Goal: Task Accomplishment & Management: Use online tool/utility

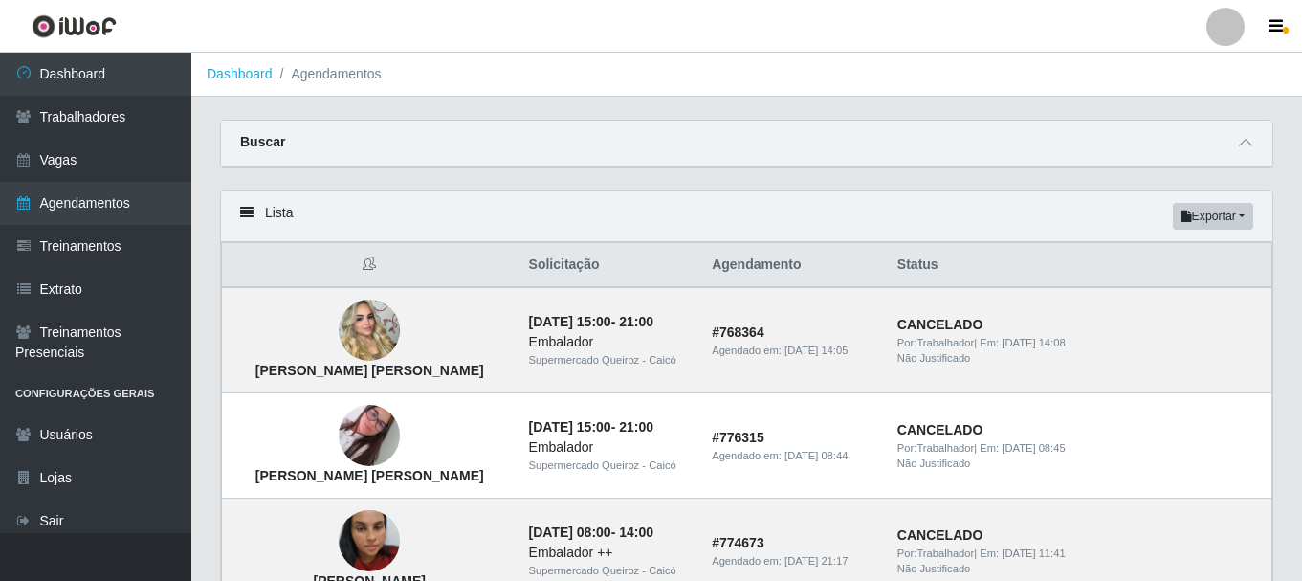
drag, startPoint x: 533, startPoint y: 194, endPoint x: 485, endPoint y: 165, distance: 56.3
click at [485, 165] on div "Buscar" at bounding box center [746, 144] width 1051 height 46
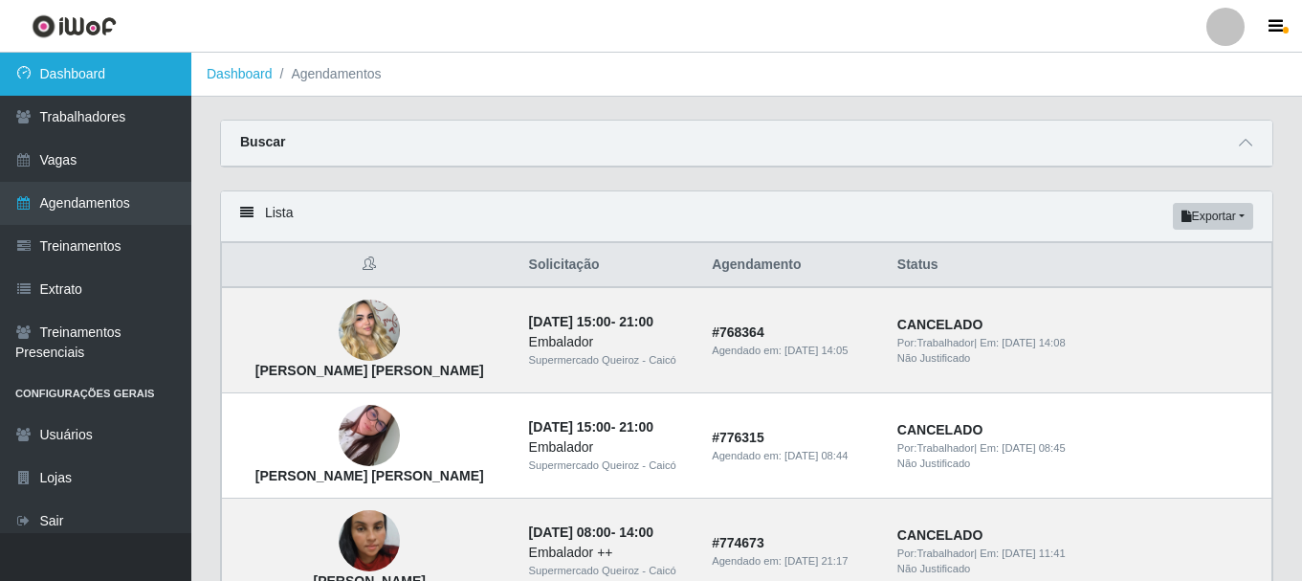
click at [165, 59] on link "Dashboard" at bounding box center [95, 74] width 191 height 43
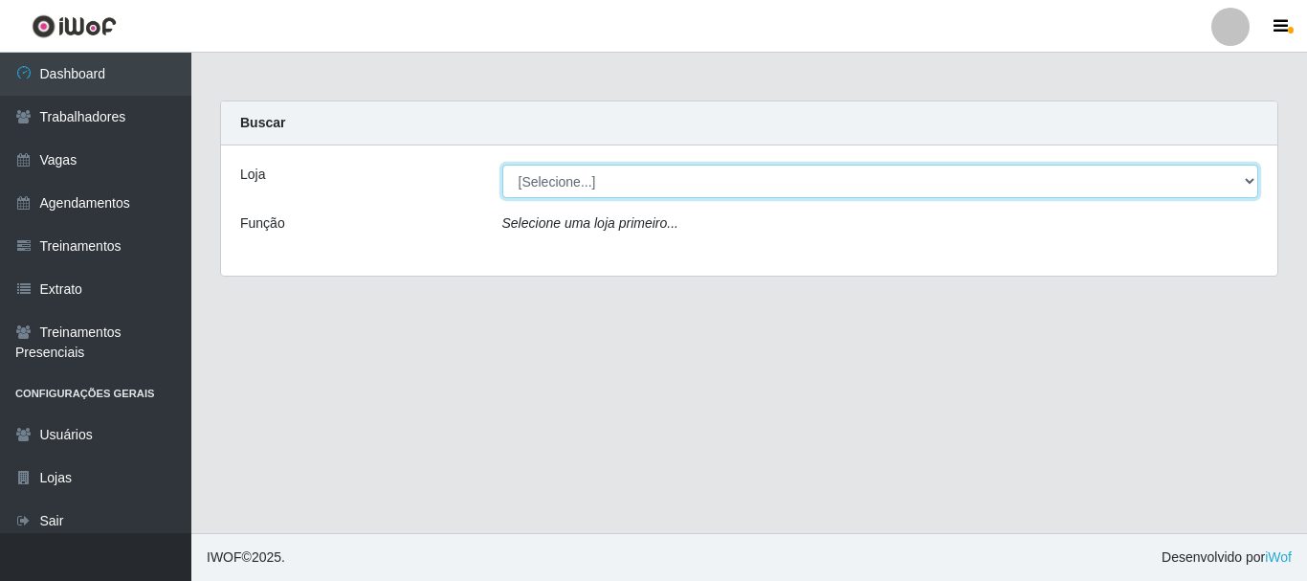
click at [585, 191] on select "[Selecione...] Supermercado Queiroz - Caicó" at bounding box center [880, 181] width 757 height 33
select select "512"
click at [502, 165] on select "[Selecione...] Supermercado Queiroz - Caicó" at bounding box center [880, 181] width 757 height 33
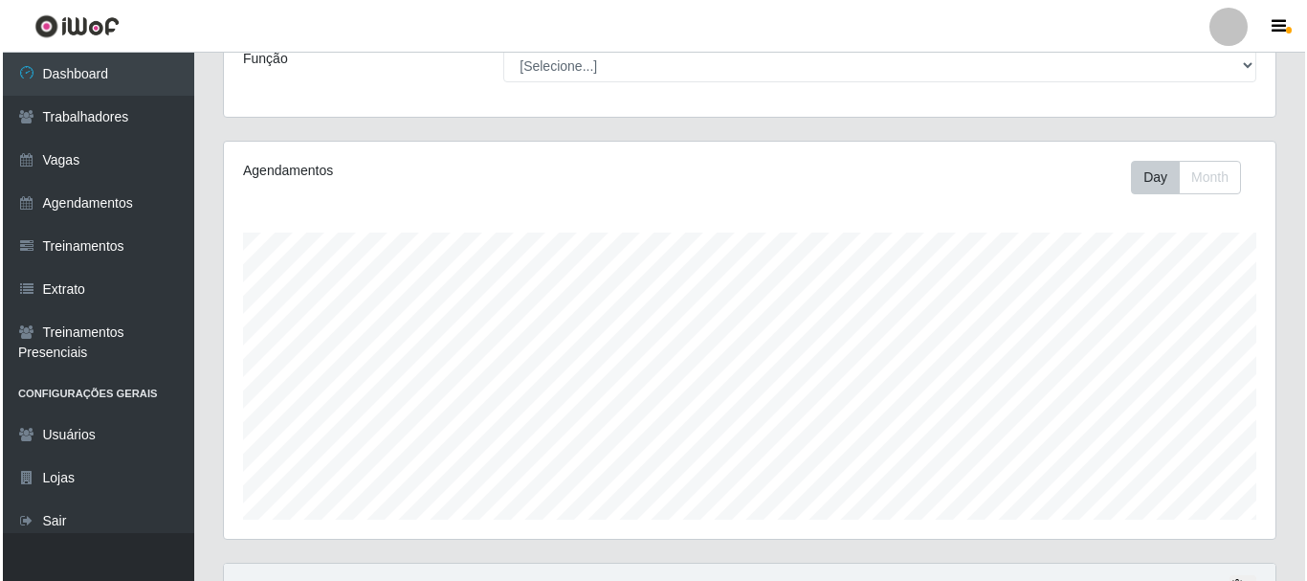
scroll to position [434, 0]
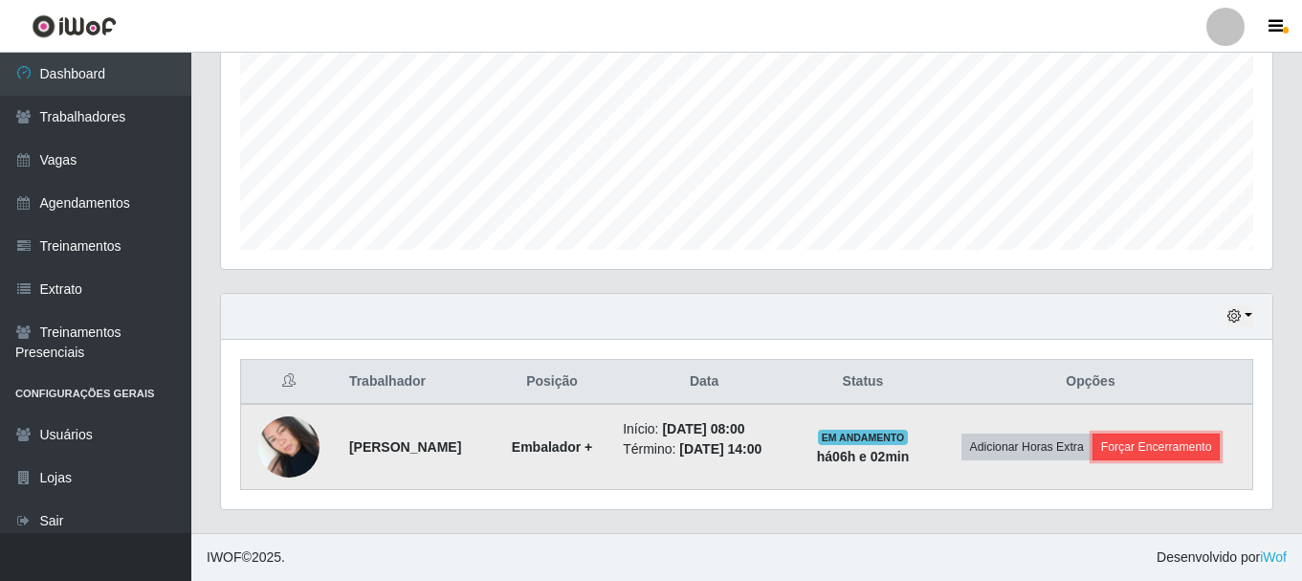
click at [1150, 437] on button "Forçar Encerramento" at bounding box center [1156, 446] width 128 height 27
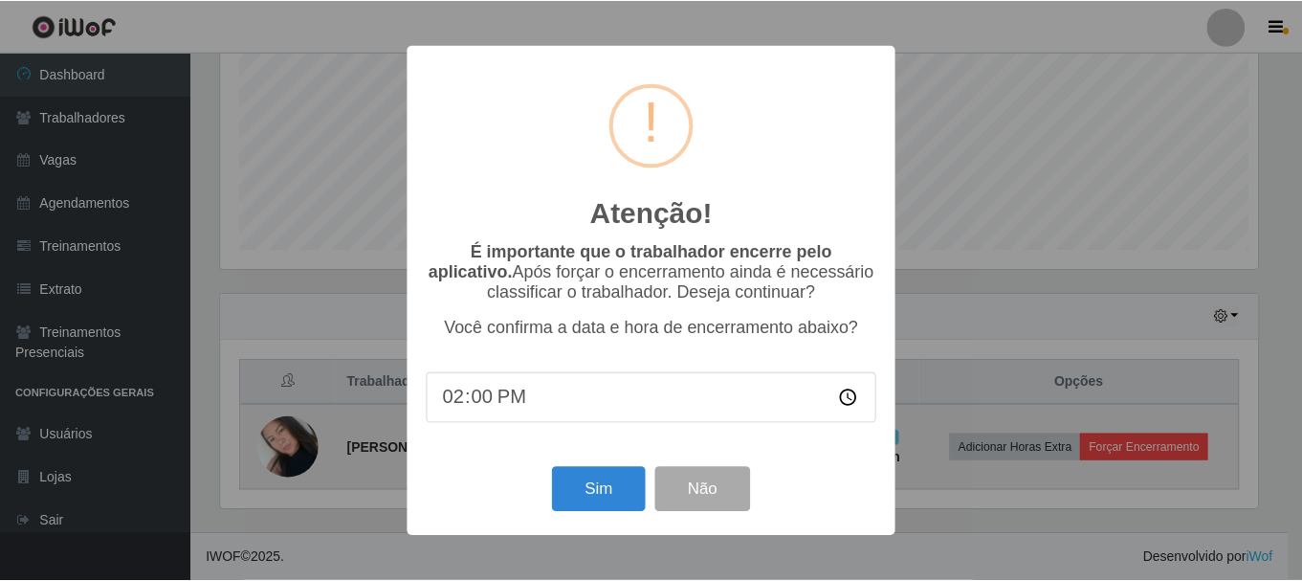
scroll to position [397, 1042]
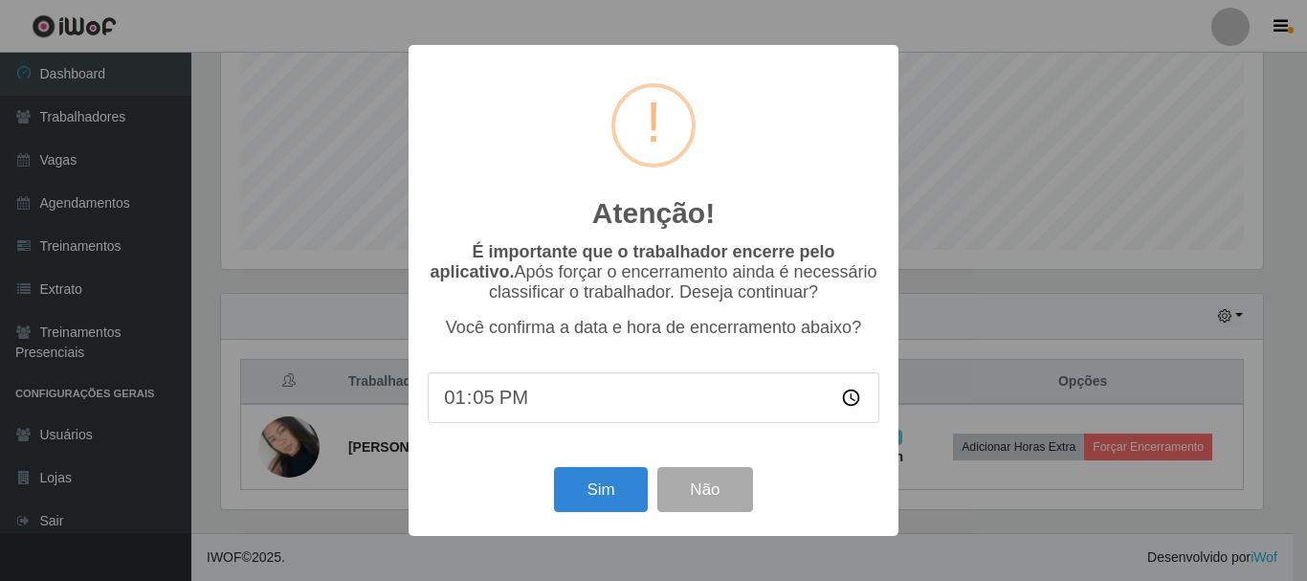
type input "13:58"
click at [601, 486] on button "Sim" at bounding box center [600, 489] width 93 height 45
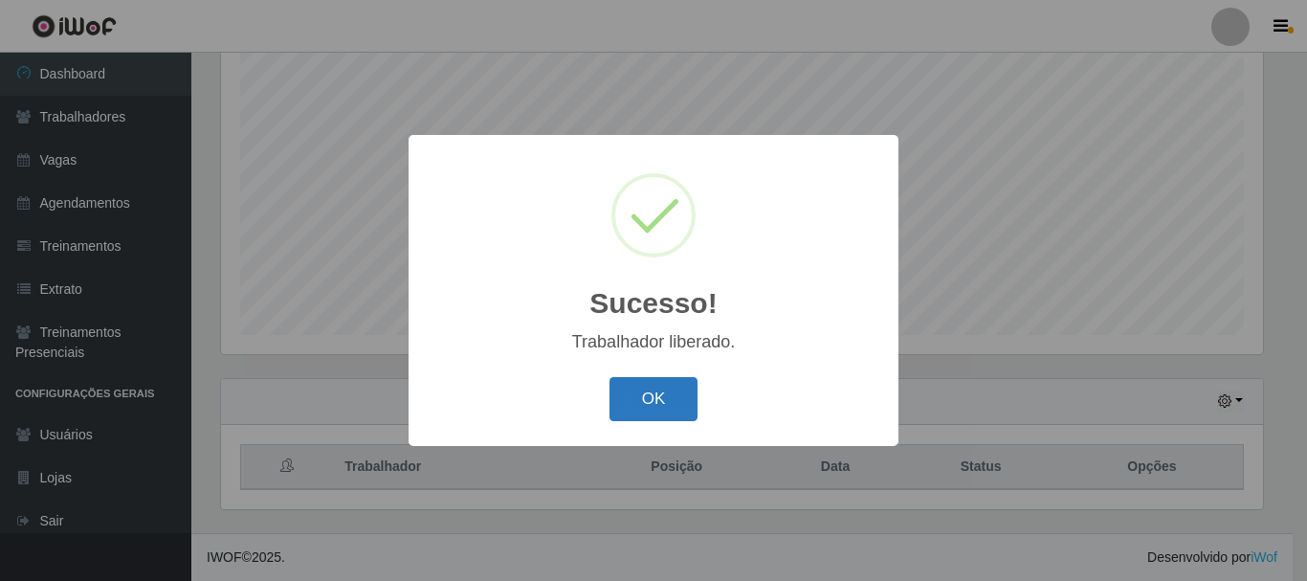
click at [655, 410] on button "OK" at bounding box center [653, 399] width 89 height 45
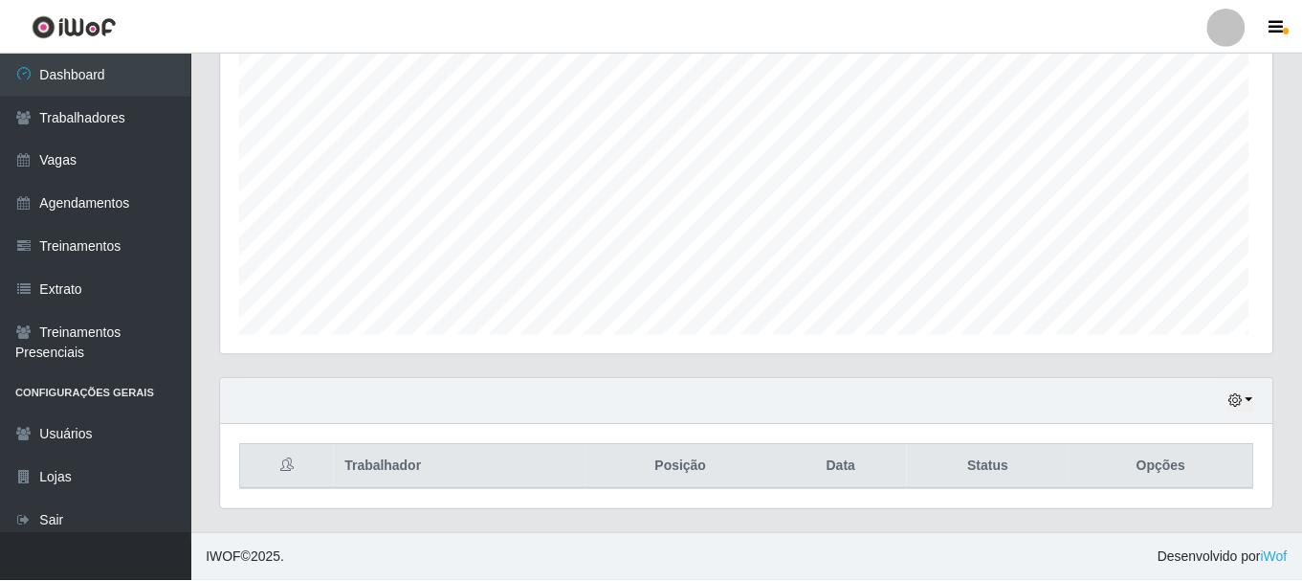
scroll to position [397, 1051]
